Goal: Task Accomplishment & Management: Manage account settings

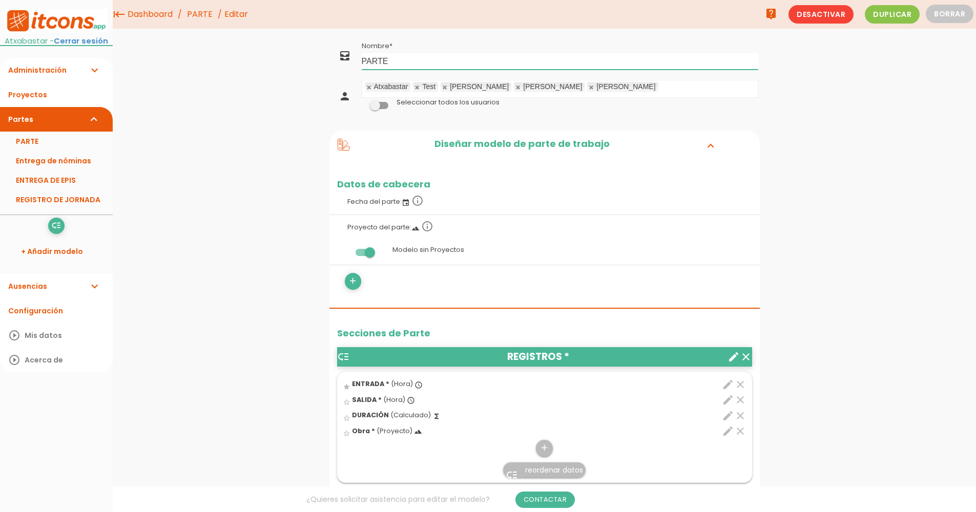
click at [432, 58] on input "PARTE" at bounding box center [560, 61] width 396 height 16
type input "PARTES DE TRABAJO"
click at [382, 105] on span at bounding box center [379, 105] width 18 height 7
click at [362, 102] on input "checkbox" at bounding box center [362, 102] width 0 height 0
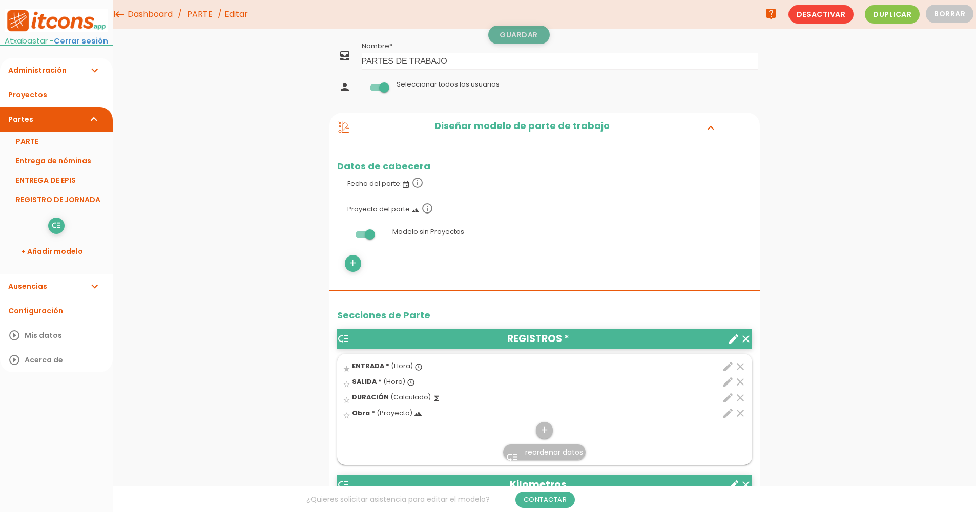
click at [521, 35] on link "Guardar" at bounding box center [518, 35] width 61 height 18
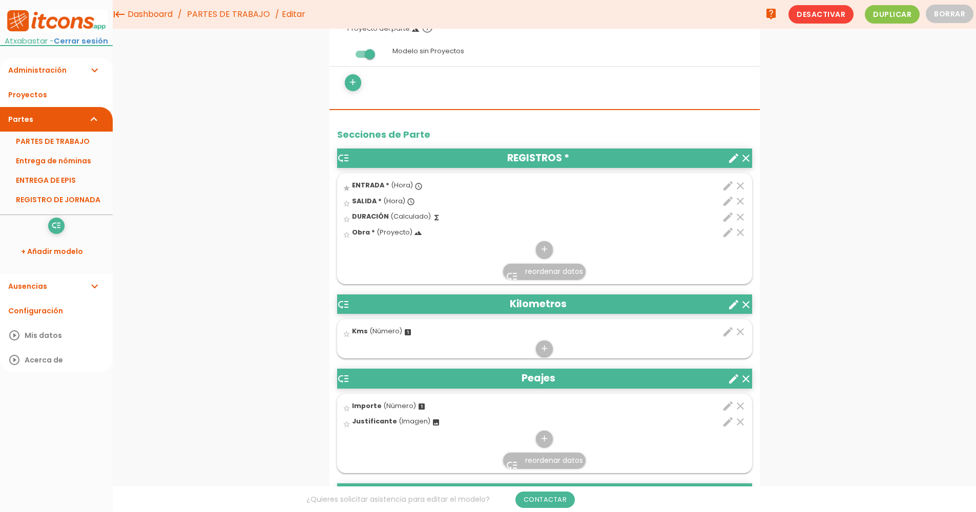
scroll to position [102, 0]
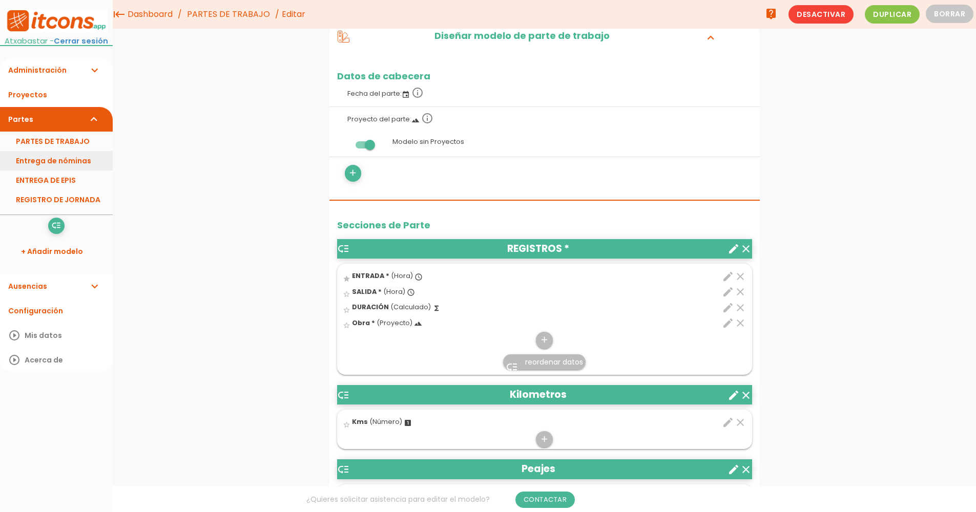
click at [46, 154] on link "Entrega de nóminas" at bounding box center [56, 160] width 113 height 19
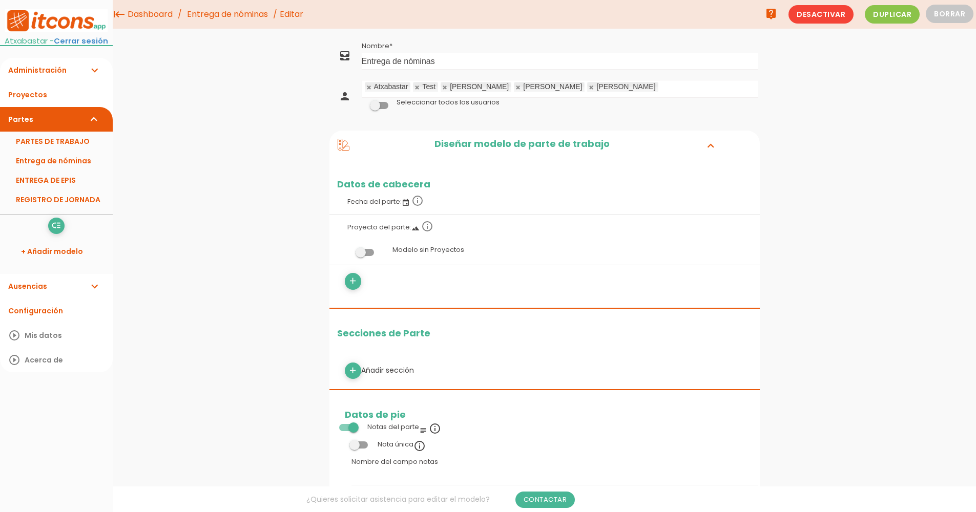
click at [381, 106] on span at bounding box center [379, 105] width 18 height 7
click at [362, 102] on input "checkbox" at bounding box center [362, 102] width 0 height 0
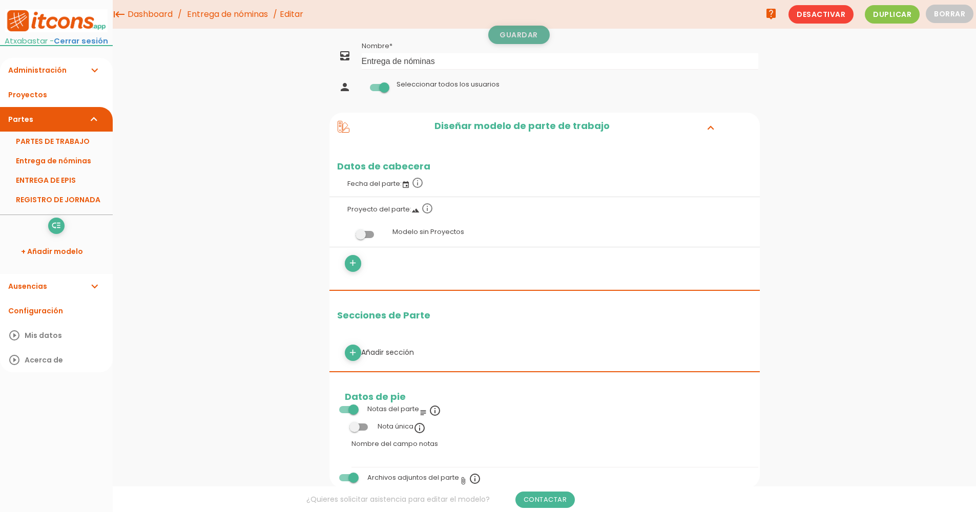
click at [514, 30] on link "Guardar" at bounding box center [518, 35] width 61 height 18
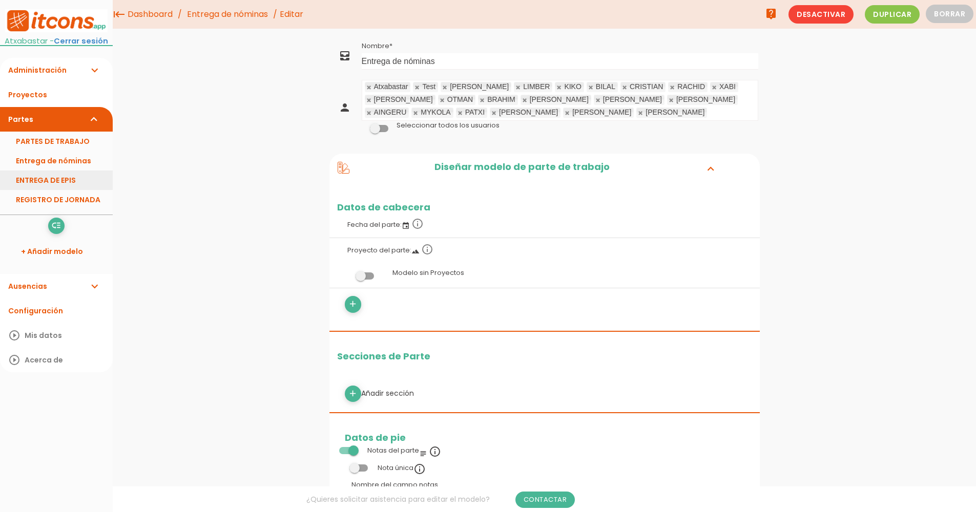
click at [56, 178] on link "ENTREGA DE EPIS" at bounding box center [56, 180] width 113 height 19
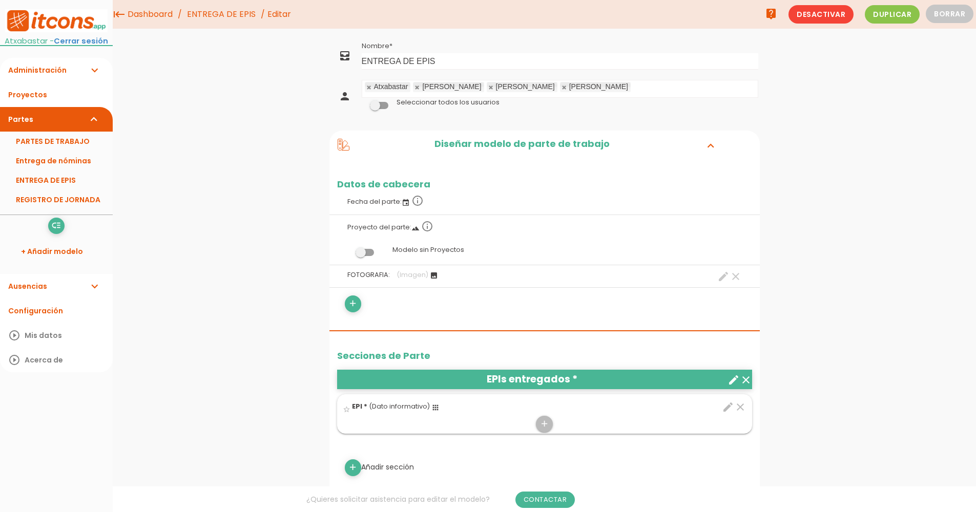
click at [383, 102] on span at bounding box center [379, 105] width 18 height 7
click at [362, 102] on input "checkbox" at bounding box center [362, 102] width 0 height 0
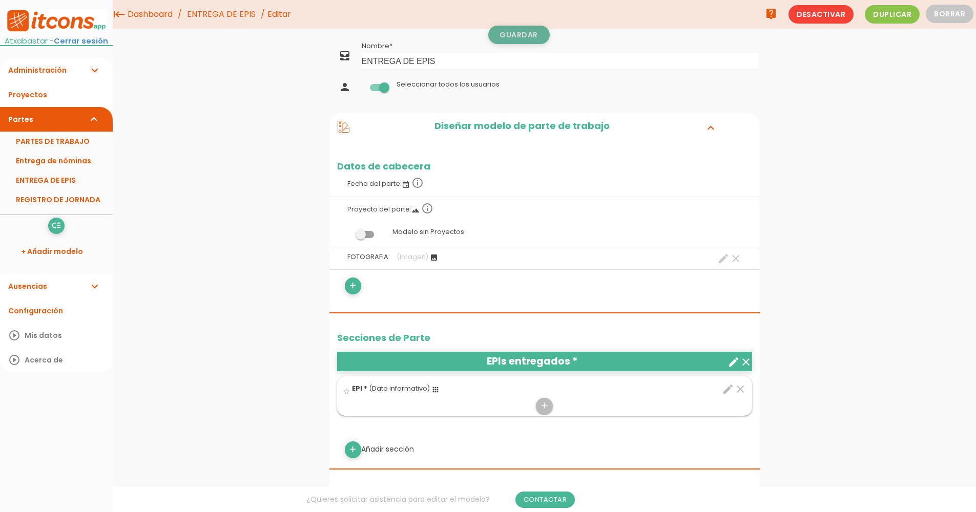
click at [513, 35] on link "Guardar" at bounding box center [518, 35] width 61 height 18
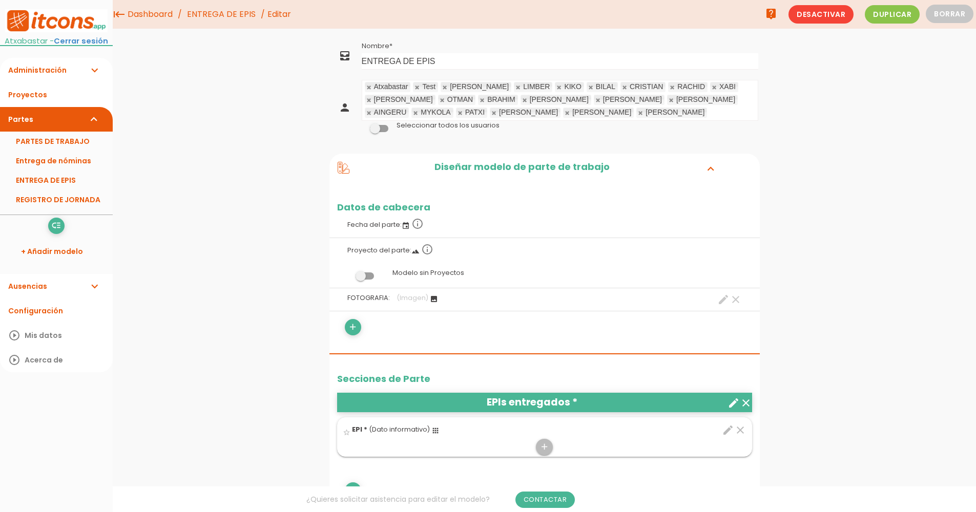
click at [29, 71] on link "Administración expand_more" at bounding box center [56, 70] width 113 height 25
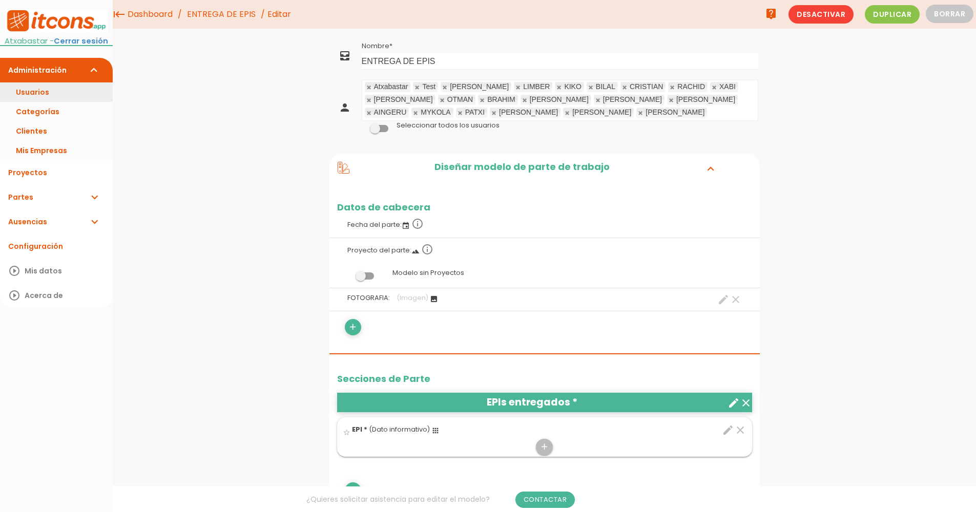
click at [33, 90] on link "Usuarios" at bounding box center [56, 91] width 113 height 19
